Goal: Information Seeking & Learning: Check status

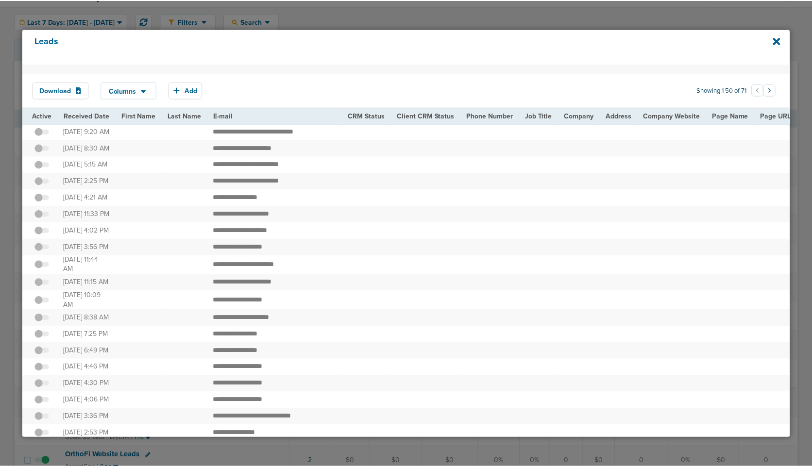
scroll to position [0, 1195]
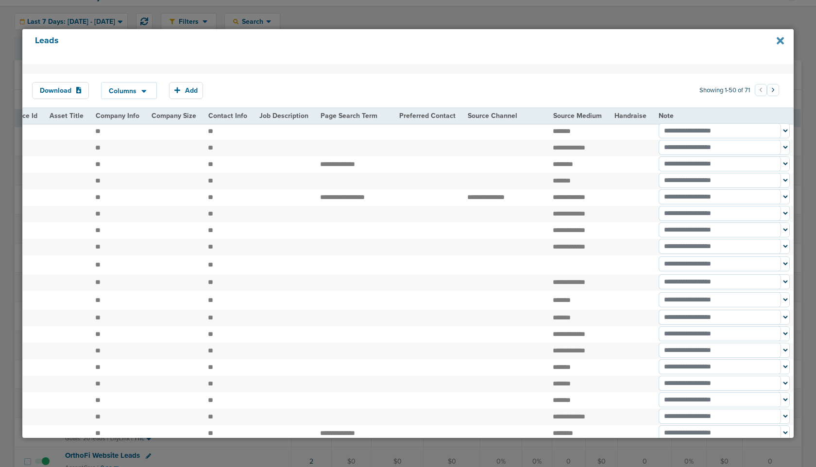
click at [779, 40] on icon at bounding box center [780, 40] width 7 height 7
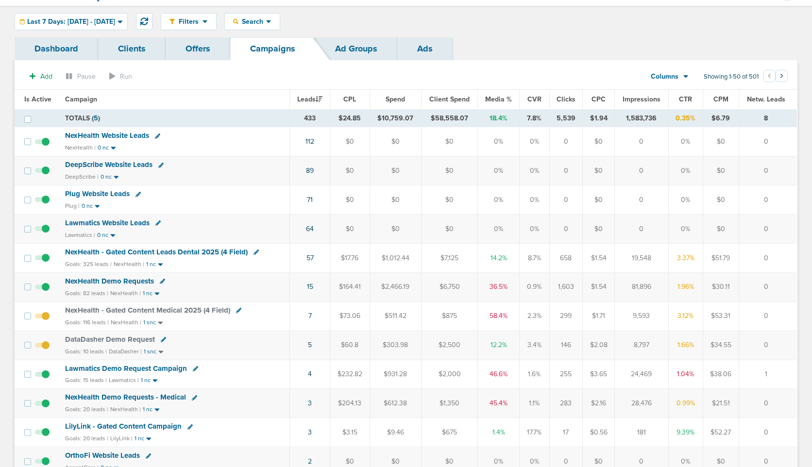
scroll to position [0, 0]
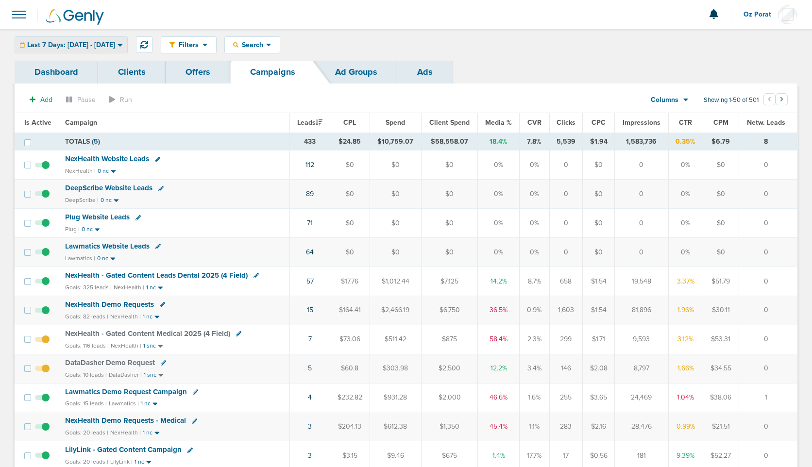
click at [87, 46] on span "Last 7 Days: 08.11.2025 - 08.18.2025" at bounding box center [71, 45] width 88 height 7
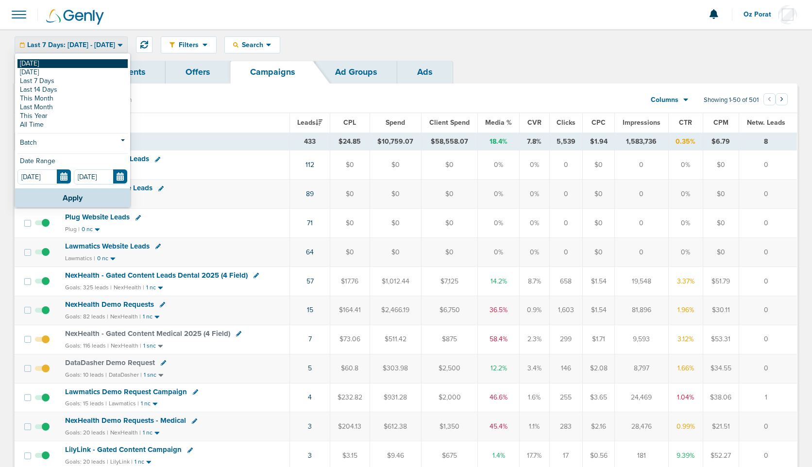
click at [29, 63] on link "[DATE]" at bounding box center [72, 63] width 110 height 9
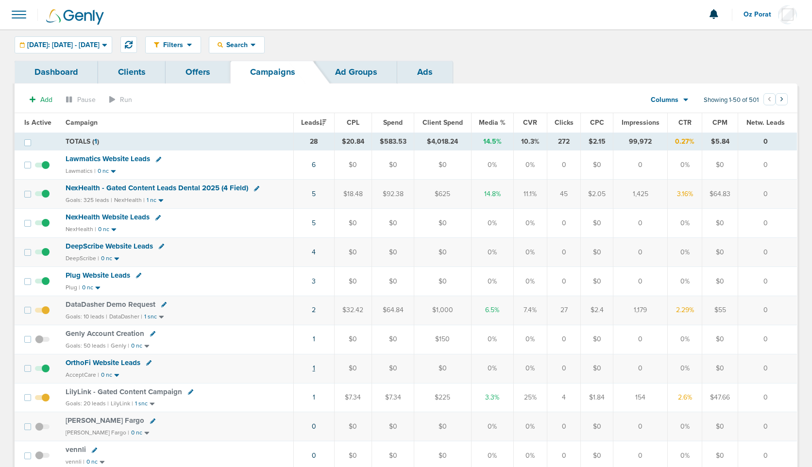
click at [314, 369] on link "1" at bounding box center [314, 368] width 2 height 8
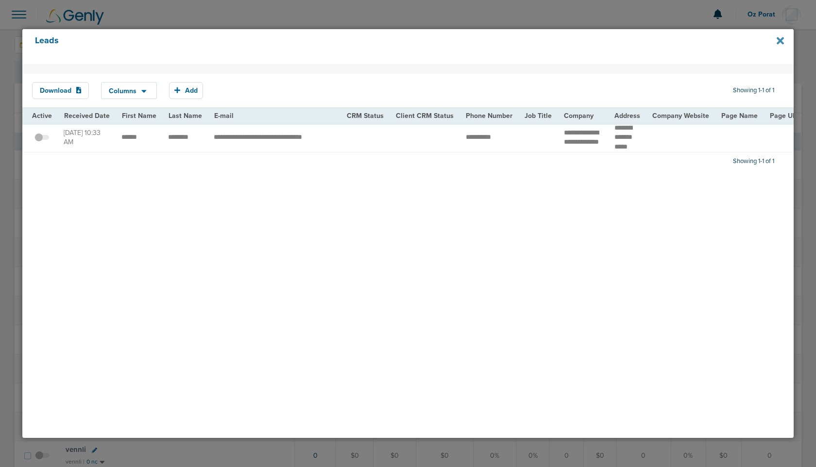
click at [780, 37] on icon at bounding box center [780, 40] width 7 height 11
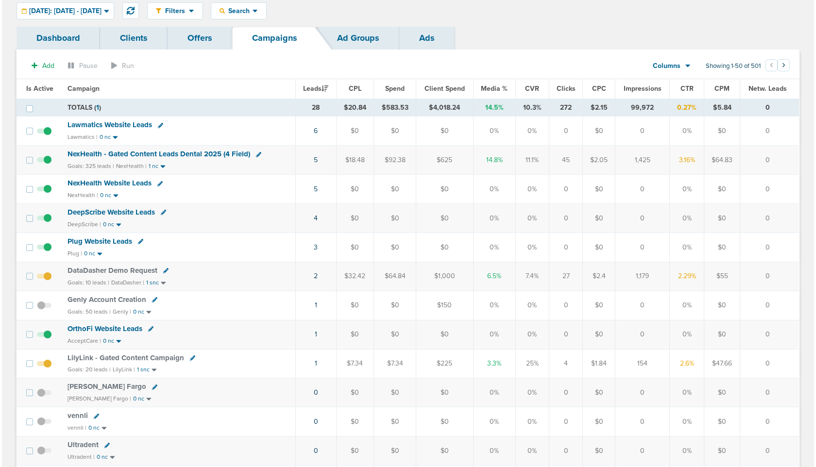
scroll to position [34, 0]
click at [315, 246] on link "3" at bounding box center [314, 247] width 4 height 8
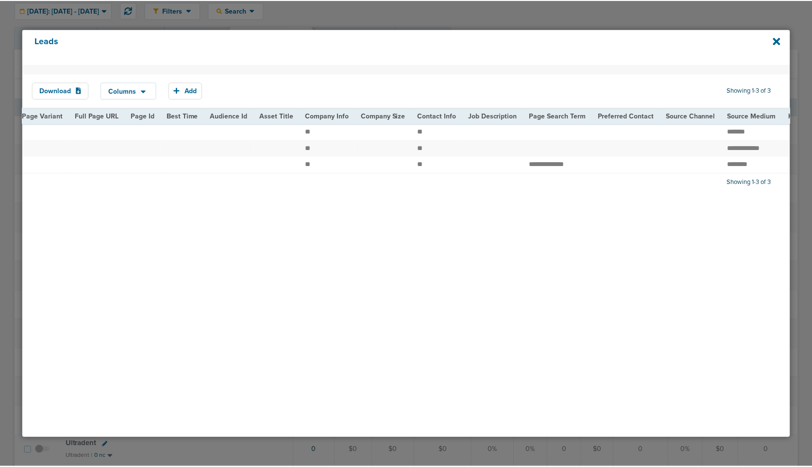
scroll to position [0, 1128]
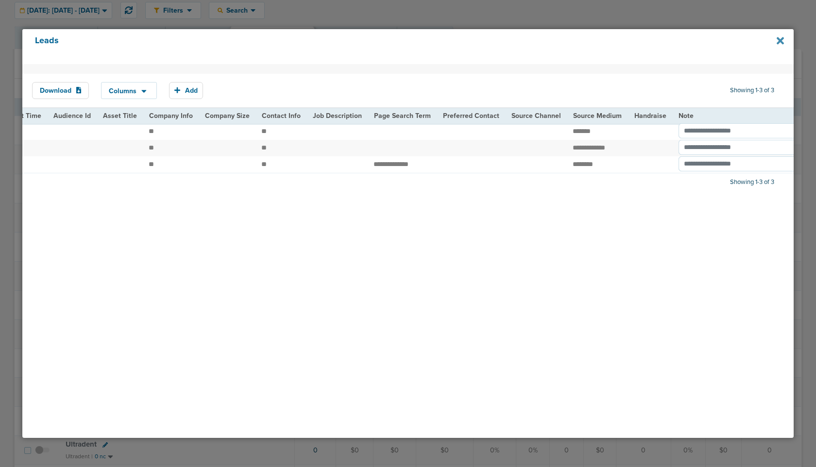
click at [781, 42] on icon at bounding box center [780, 40] width 7 height 7
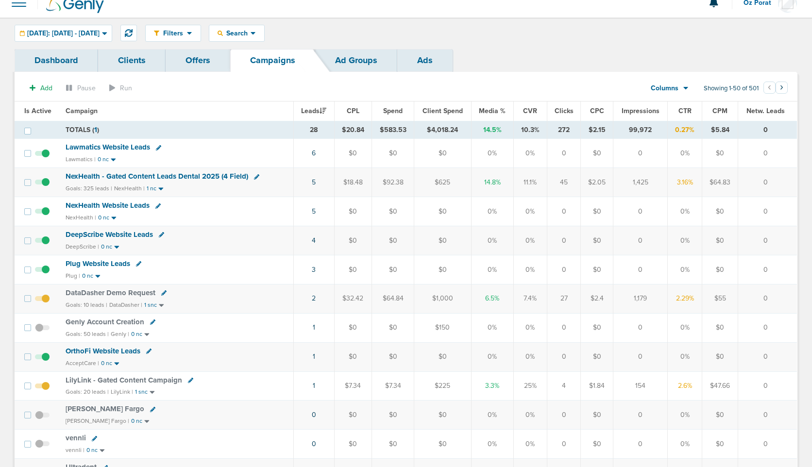
scroll to position [11, 0]
click at [124, 149] on span "Lawmatics Website Leads" at bounding box center [108, 147] width 85 height 9
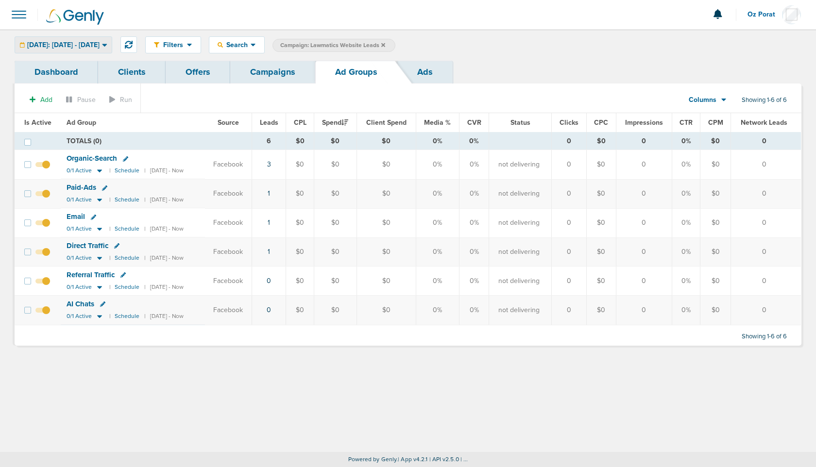
click at [57, 38] on div "Today: 08.18.2025 - 08.18.2025" at bounding box center [63, 45] width 97 height 16
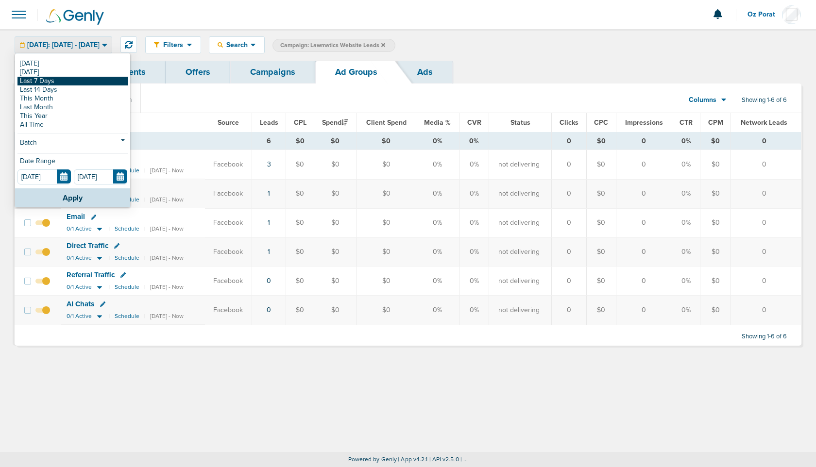
click at [47, 80] on link "Last 7 Days" at bounding box center [72, 81] width 110 height 9
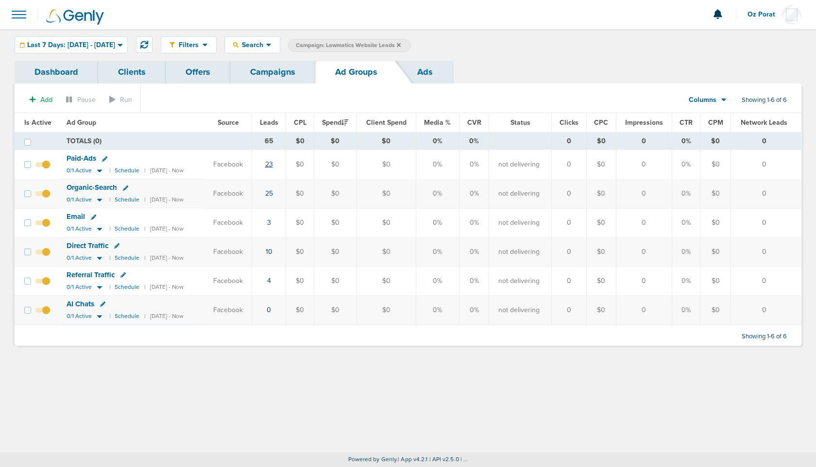
click at [273, 165] on link "23" at bounding box center [269, 164] width 8 height 8
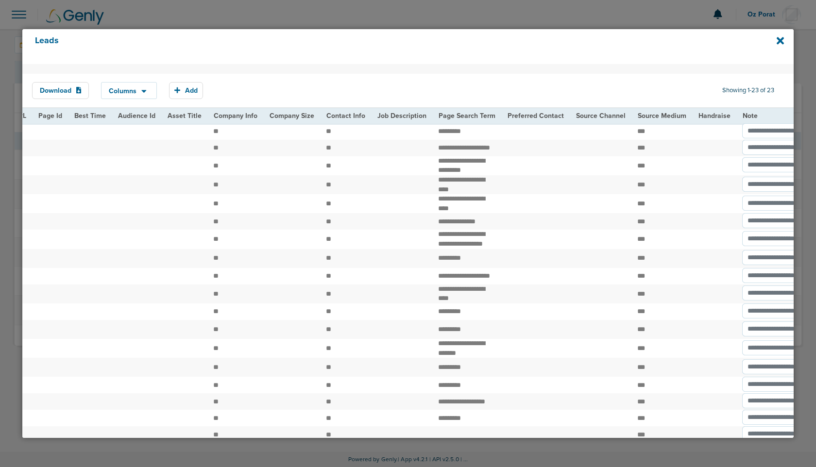
scroll to position [0, 1132]
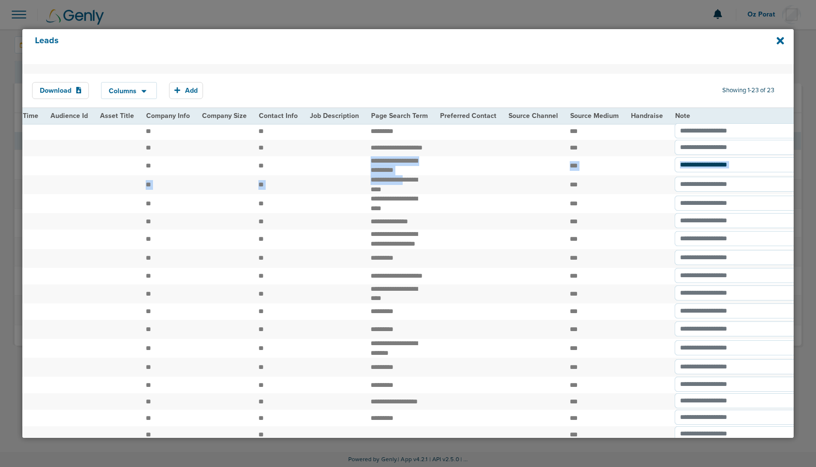
drag, startPoint x: 350, startPoint y: 167, endPoint x: 388, endPoint y: 186, distance: 42.1
click at [371, 186] on td "**********" at bounding box center [399, 184] width 69 height 19
click at [779, 39] on icon at bounding box center [780, 40] width 7 height 7
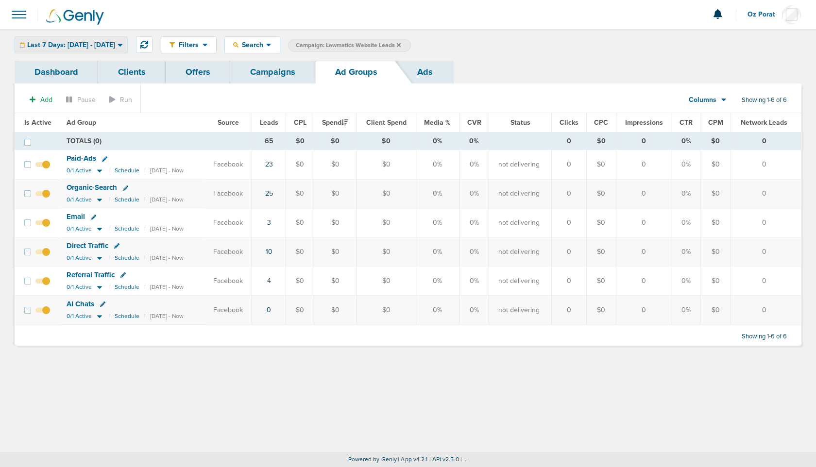
click at [98, 47] on span "Last 7 Days: 08.11.2025 - 08.18.2025" at bounding box center [71, 45] width 88 height 7
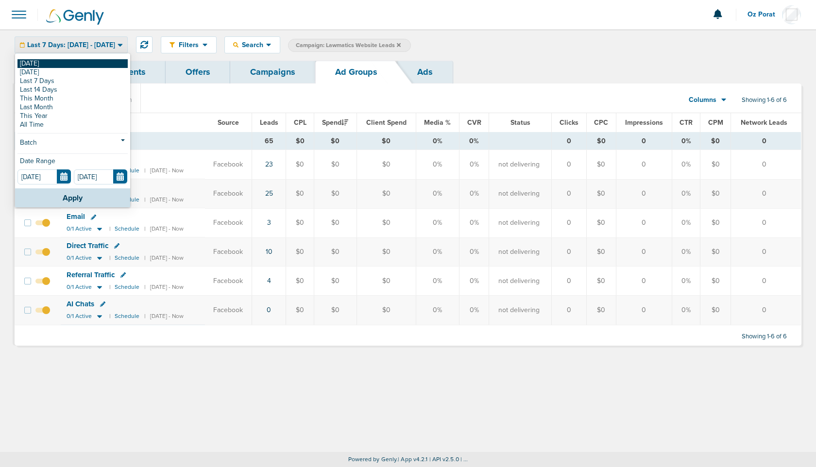
click at [66, 63] on link "[DATE]" at bounding box center [72, 63] width 110 height 9
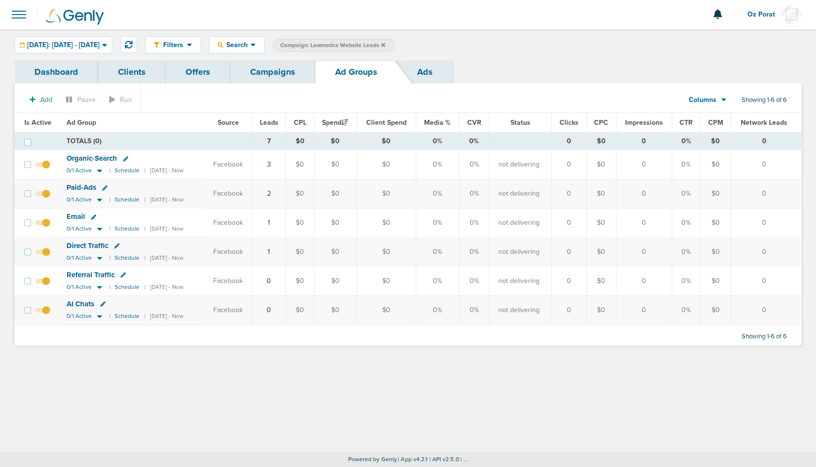
click at [284, 68] on link "Campaigns" at bounding box center [272, 72] width 85 height 23
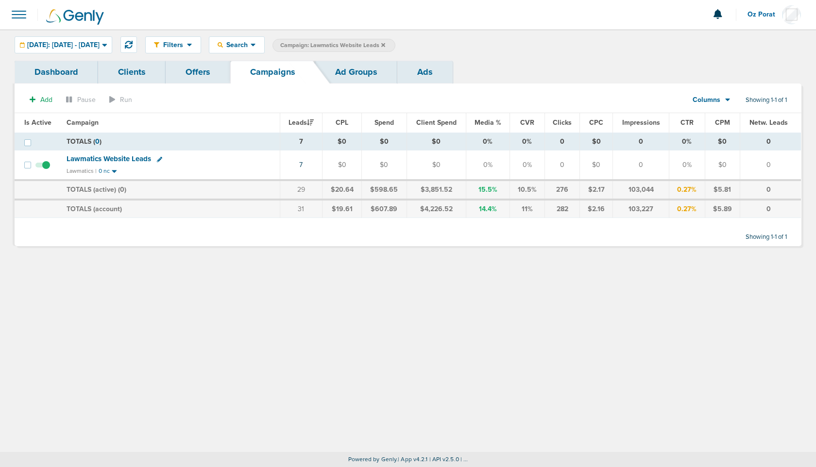
click at [115, 158] on span "Lawmatics Website Leads" at bounding box center [109, 158] width 85 height 9
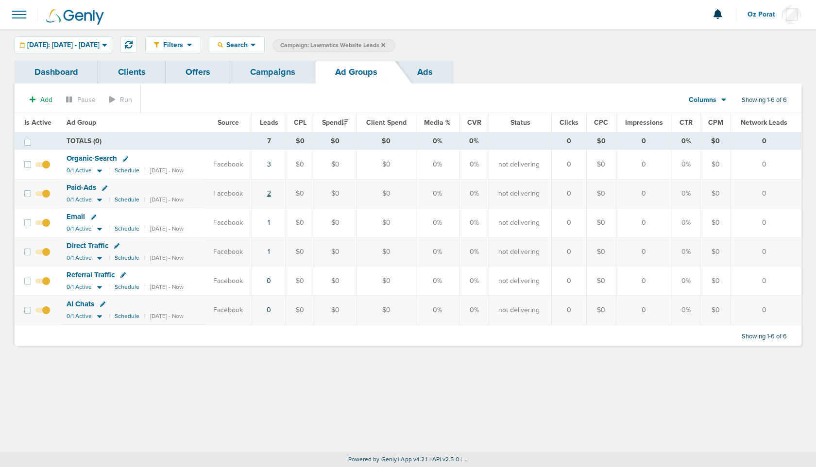
click at [271, 194] on link "2" at bounding box center [269, 193] width 4 height 8
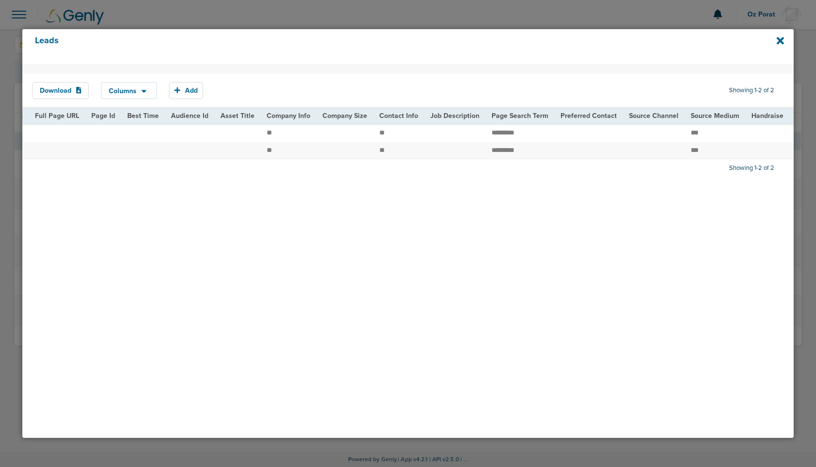
scroll to position [0, 989]
click at [780, 36] on icon at bounding box center [780, 40] width 7 height 11
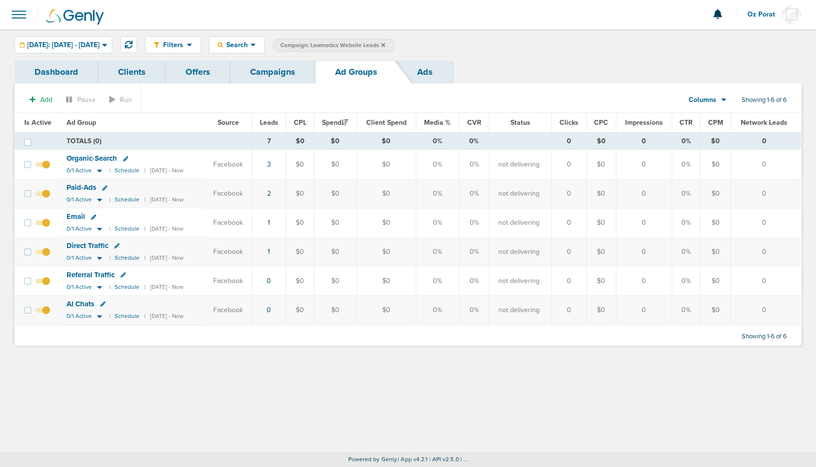
click at [273, 86] on div "Add Pause Run Columns Media Stats Sales Performance Custom Showing 1-6 of 6 Is …" at bounding box center [408, 215] width 787 height 262
click at [273, 72] on link "Campaigns" at bounding box center [272, 72] width 85 height 23
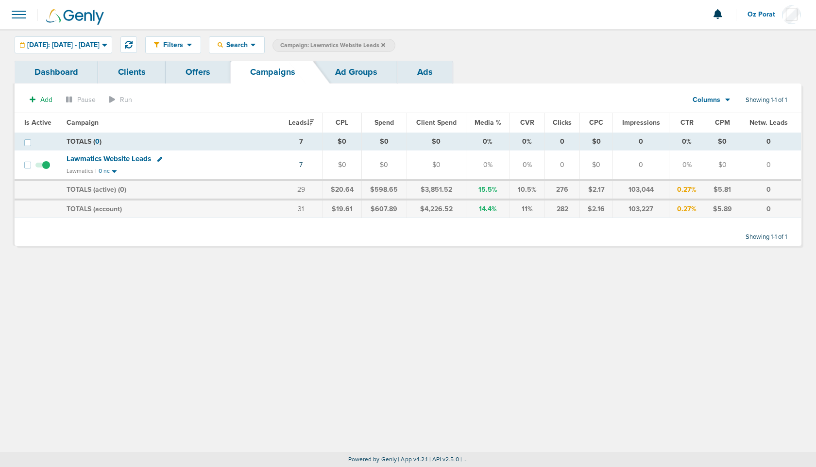
click at [385, 43] on icon at bounding box center [383, 45] width 4 height 6
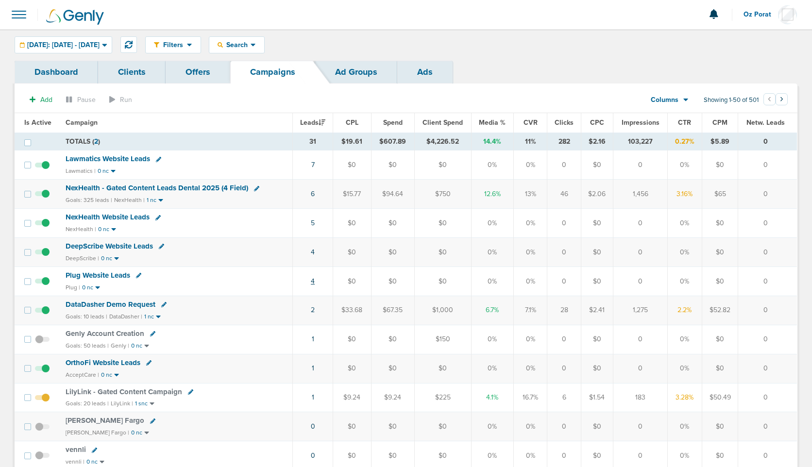
click at [315, 280] on link "4" at bounding box center [313, 281] width 4 height 8
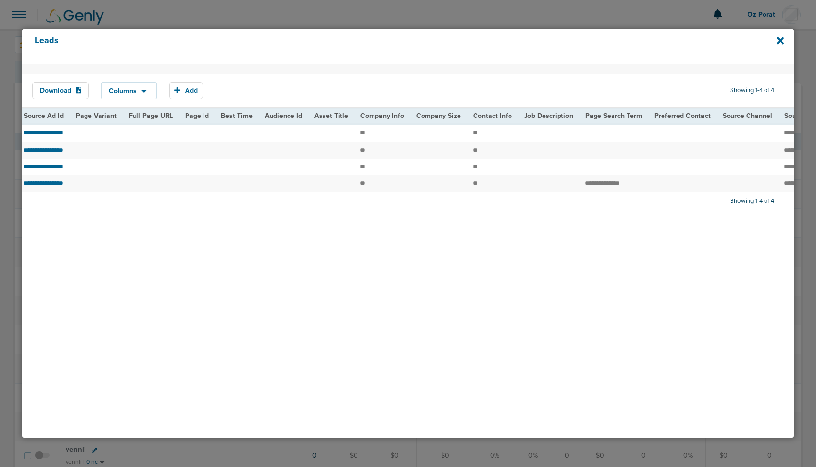
scroll to position [0, 1128]
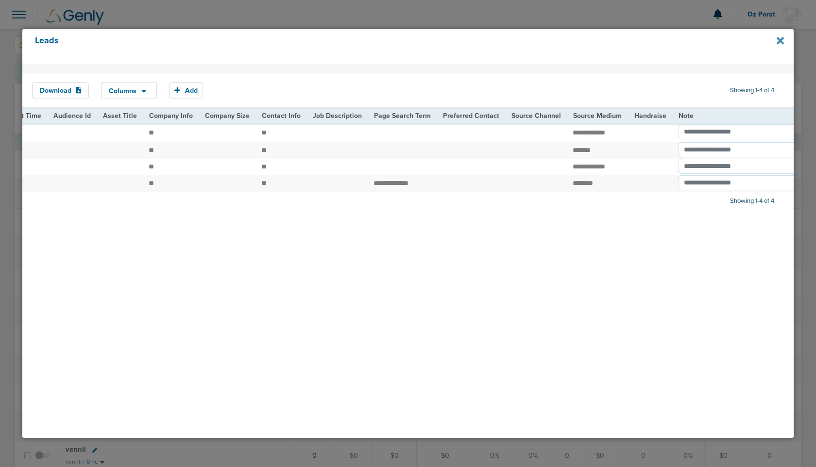
click at [780, 39] on icon at bounding box center [780, 40] width 7 height 7
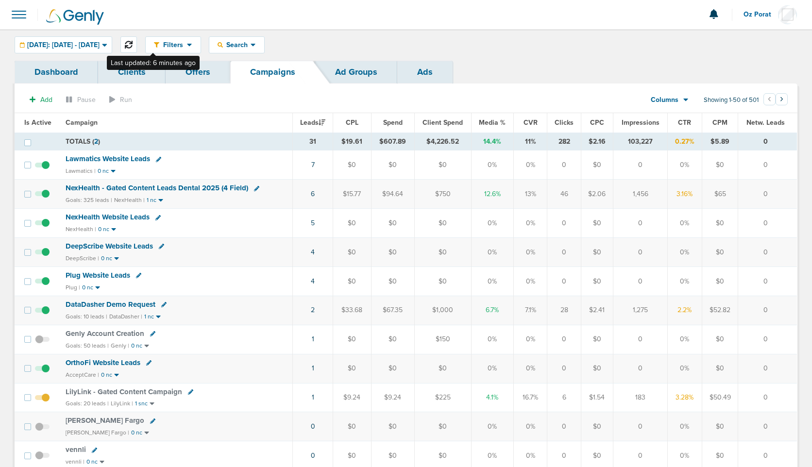
click at [133, 45] on icon at bounding box center [129, 45] width 8 height 8
click at [314, 250] on link "5" at bounding box center [313, 252] width 4 height 8
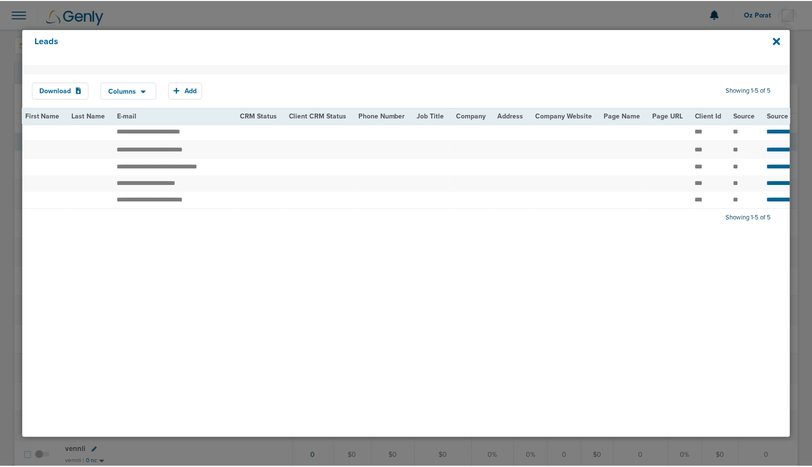
scroll to position [0, 0]
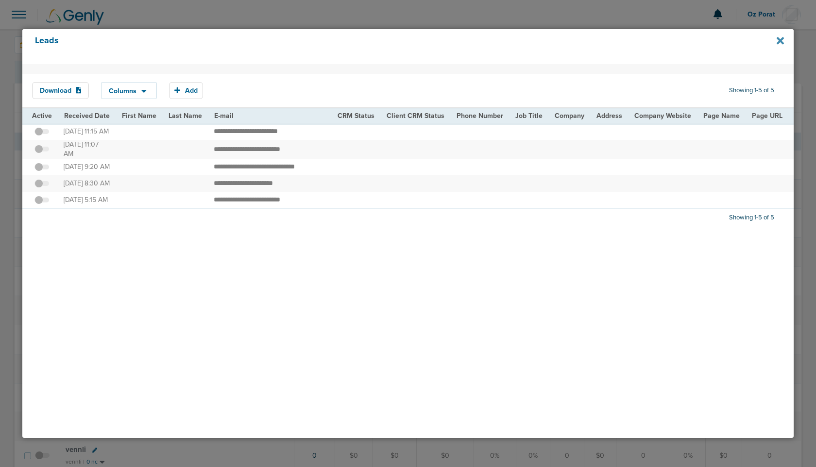
click at [779, 44] on icon at bounding box center [780, 40] width 7 height 11
